Goal: Task Accomplishment & Management: Manage account settings

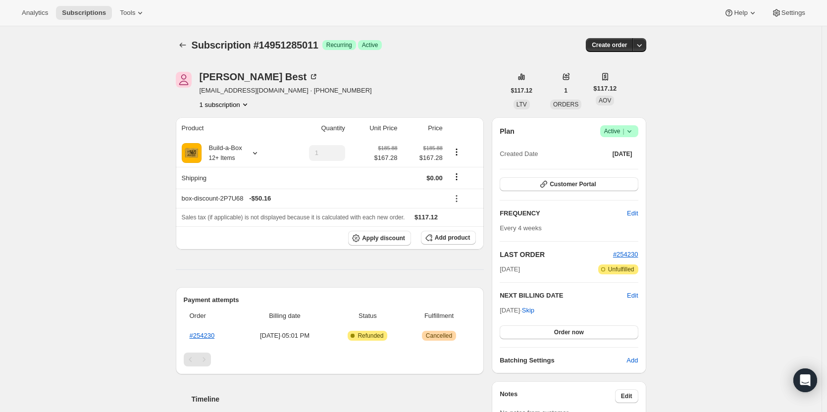
click at [629, 131] on icon at bounding box center [629, 131] width 10 height 10
click at [618, 164] on span "Cancel subscription" at bounding box center [622, 167] width 56 height 7
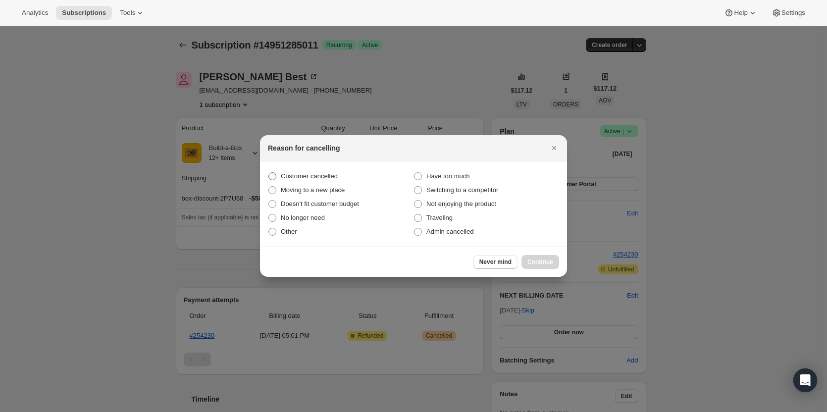
click at [298, 178] on span "Customer cancelled" at bounding box center [309, 175] width 57 height 7
click at [269, 173] on input "Customer cancelled" at bounding box center [268, 172] width 0 height 0
radio input "true"
click at [548, 262] on span "Continue" at bounding box center [540, 262] width 26 height 8
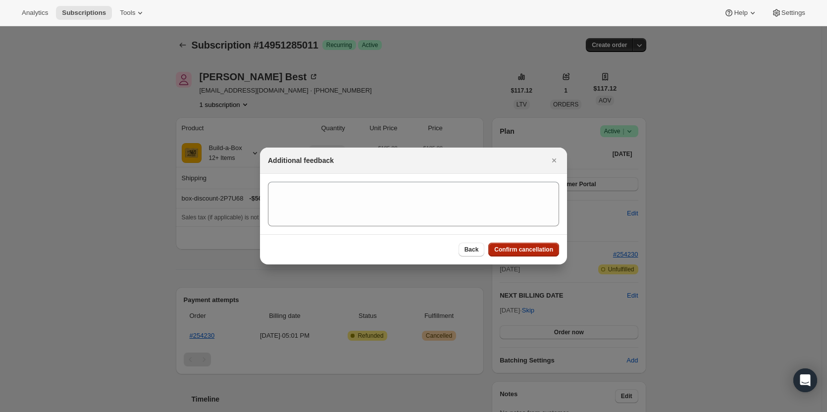
click at [529, 247] on span "Confirm cancellation" at bounding box center [523, 250] width 59 height 8
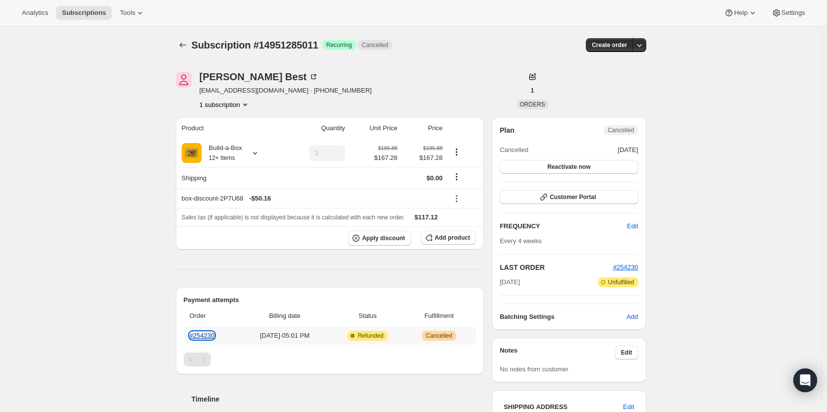
click at [206, 336] on link "#254230" at bounding box center [202, 335] width 25 height 7
